Goal: Check status: Check status

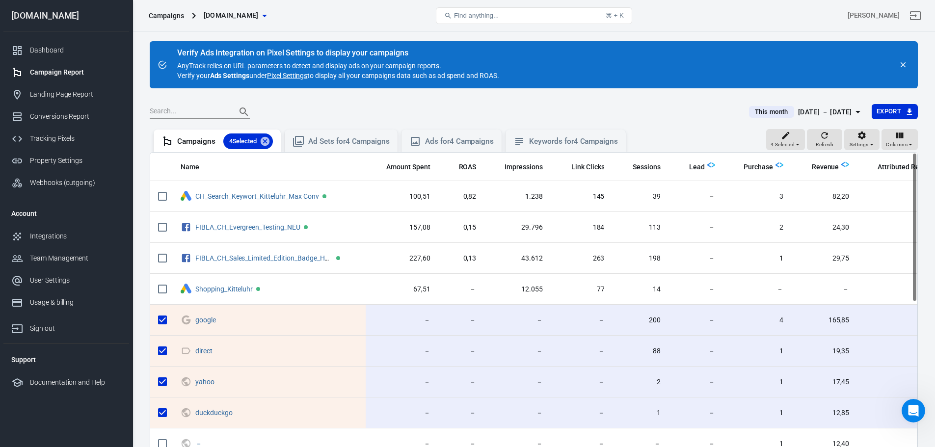
scroll to position [1432, 0]
click at [853, 114] on icon "button" at bounding box center [858, 112] width 12 height 12
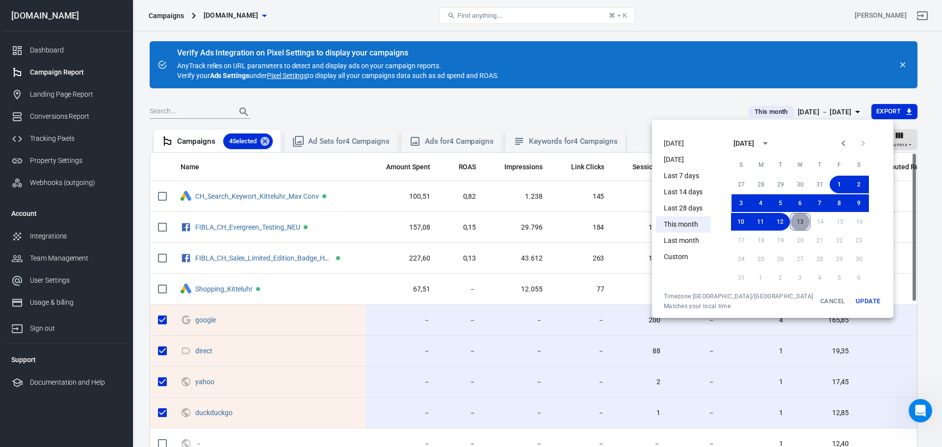
click at [790, 218] on button "13" at bounding box center [800, 222] width 21 height 18
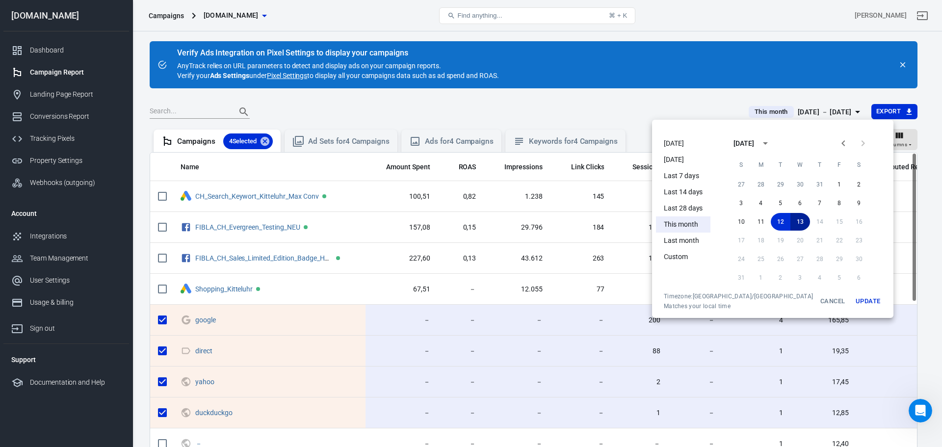
click at [791, 223] on button "13" at bounding box center [801, 222] width 20 height 18
click at [852, 305] on button "Update" at bounding box center [867, 301] width 31 height 18
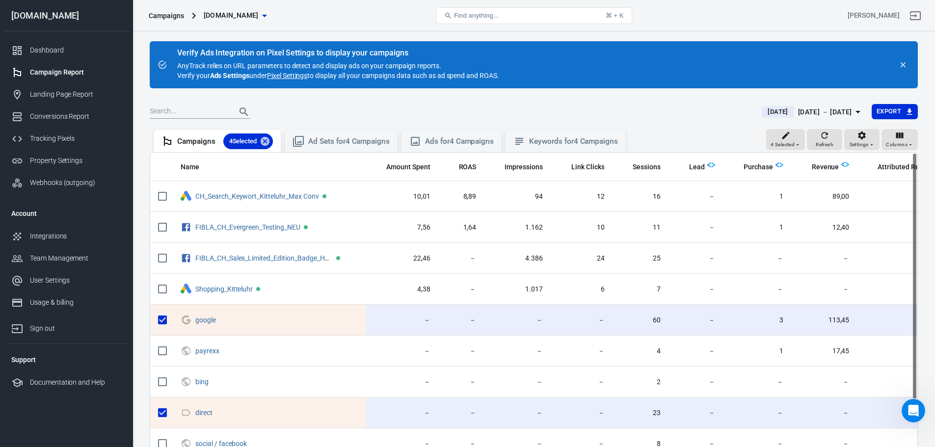
click at [74, 55] on link "Dashboard" at bounding box center [66, 50] width 126 height 22
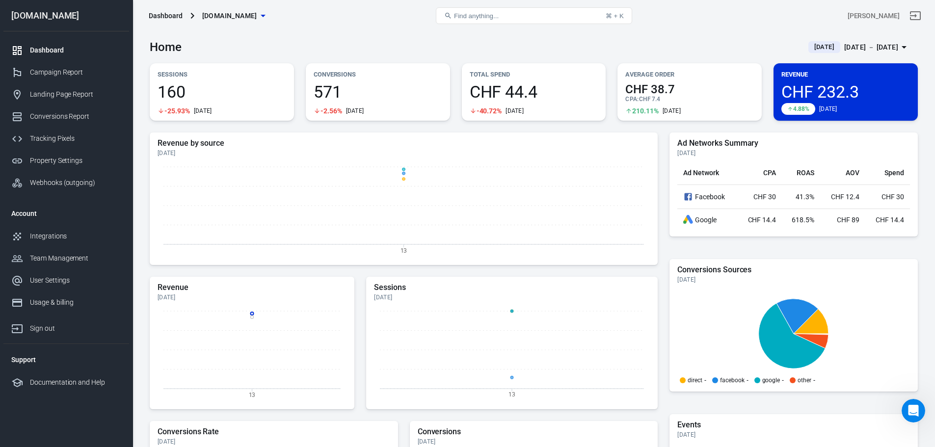
click at [43, 72] on div "Campaign Report" at bounding box center [75, 72] width 91 height 10
